Goal: Information Seeking & Learning: Understand process/instructions

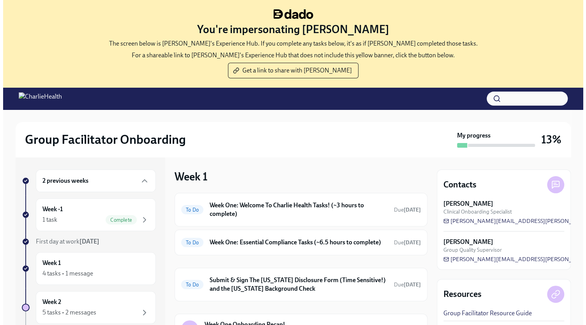
scroll to position [5, 0]
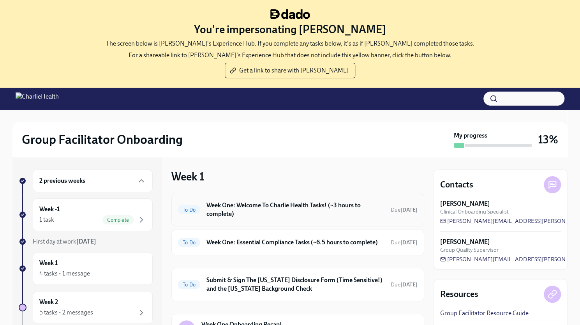
click at [322, 201] on h6 "Week One: Welcome To Charlie Health Tasks! (~3 hours to complete)" at bounding box center [295, 209] width 178 height 17
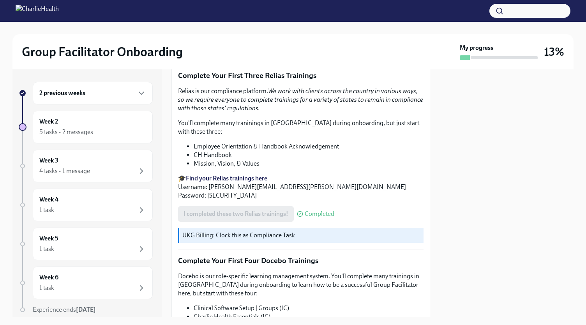
scroll to position [811, 0]
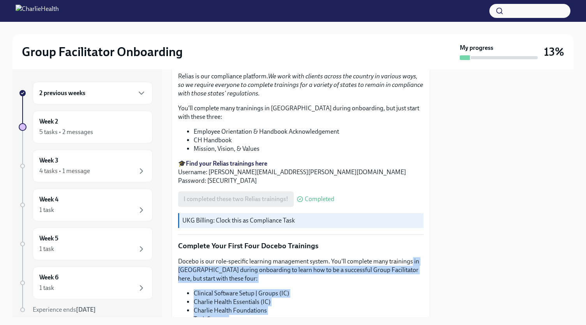
drag, startPoint x: 432, startPoint y: 262, endPoint x: 435, endPoint y: 268, distance: 7.3
click at [435, 268] on div "2 previous weeks Week 2 5 tasks • 2 messages Week 3 4 tasks • 1 message Week 4 …" at bounding box center [292, 193] width 561 height 248
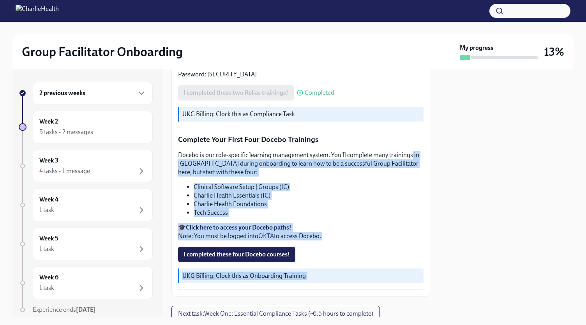
scroll to position [941, 0]
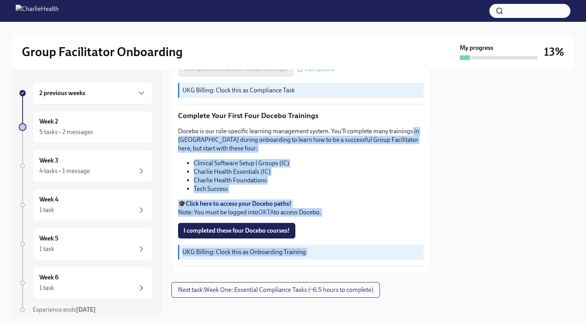
click at [412, 229] on div "I completed these four Docebo courses!" at bounding box center [300, 231] width 245 height 16
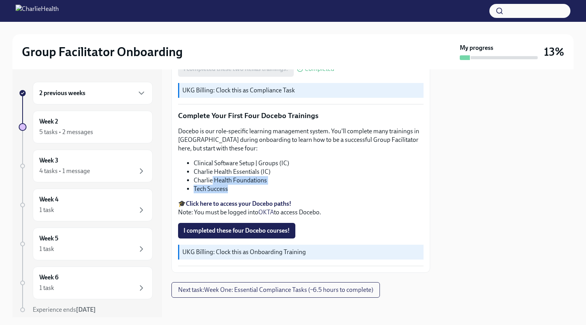
drag, startPoint x: 269, startPoint y: 181, endPoint x: 216, endPoint y: 181, distance: 52.6
click at [216, 185] on li "Tech Success" at bounding box center [309, 189] width 230 height 9
click at [252, 185] on li "Tech Success" at bounding box center [309, 189] width 230 height 9
drag, startPoint x: 271, startPoint y: 177, endPoint x: 184, endPoint y: 181, distance: 86.9
click at [184, 181] on ul "Clinical Software Setup | Groups (IC) Charlie Health Essentials (IC) Charlie He…" at bounding box center [300, 176] width 245 height 34
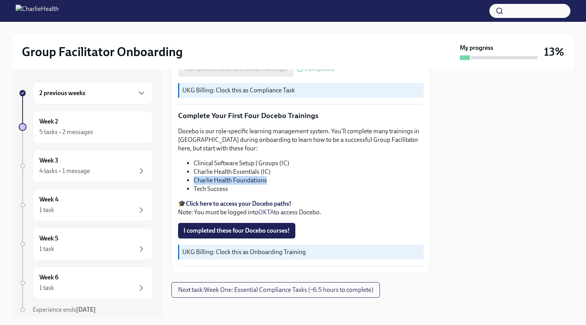
drag, startPoint x: 191, startPoint y: 192, endPoint x: 273, endPoint y: 179, distance: 82.5
click at [273, 179] on ul "Clinical Software Setup | Groups (IC) Charlie Health Essentials (IC) Charlie He…" at bounding box center [300, 176] width 245 height 34
copy li "Charlie Health Foundations"
drag, startPoint x: 231, startPoint y: 186, endPoint x: 192, endPoint y: 185, distance: 39.7
click at [192, 185] on ul "Clinical Software Setup | Groups (IC) Charlie Health Essentials (IC) Charlie He…" at bounding box center [300, 176] width 245 height 34
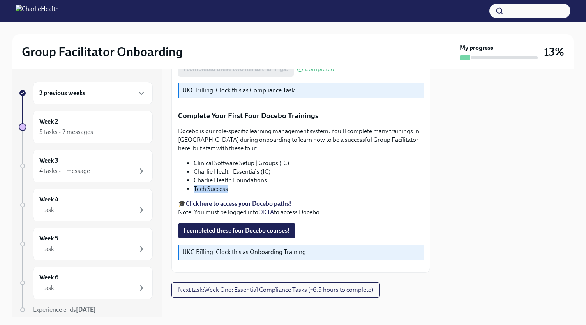
click at [204, 187] on li "Tech Success" at bounding box center [309, 189] width 230 height 9
drag, startPoint x: 190, startPoint y: 182, endPoint x: 227, endPoint y: 182, distance: 37.0
click at [227, 182] on ul "Clinical Software Setup | Groups (IC) Charlie Health Essentials (IC) Charlie He…" at bounding box center [300, 176] width 245 height 34
click at [225, 188] on li "Tech Success" at bounding box center [309, 189] width 230 height 9
drag, startPoint x: 231, startPoint y: 188, endPoint x: 193, endPoint y: 184, distance: 37.6
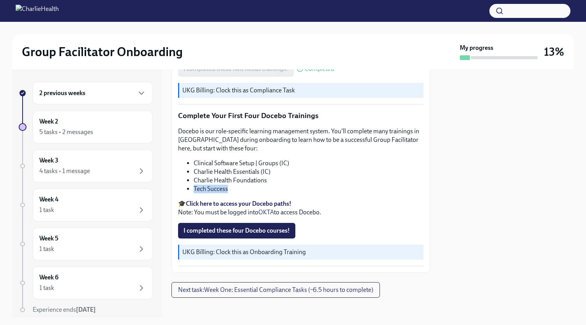
click at [193, 184] on ul "Clinical Software Setup | Groups (IC) Charlie Health Essentials (IC) Charlie He…" at bounding box center [300, 176] width 245 height 34
copy li "Tech Success"
